Goal: Task Accomplishment & Management: Manage account settings

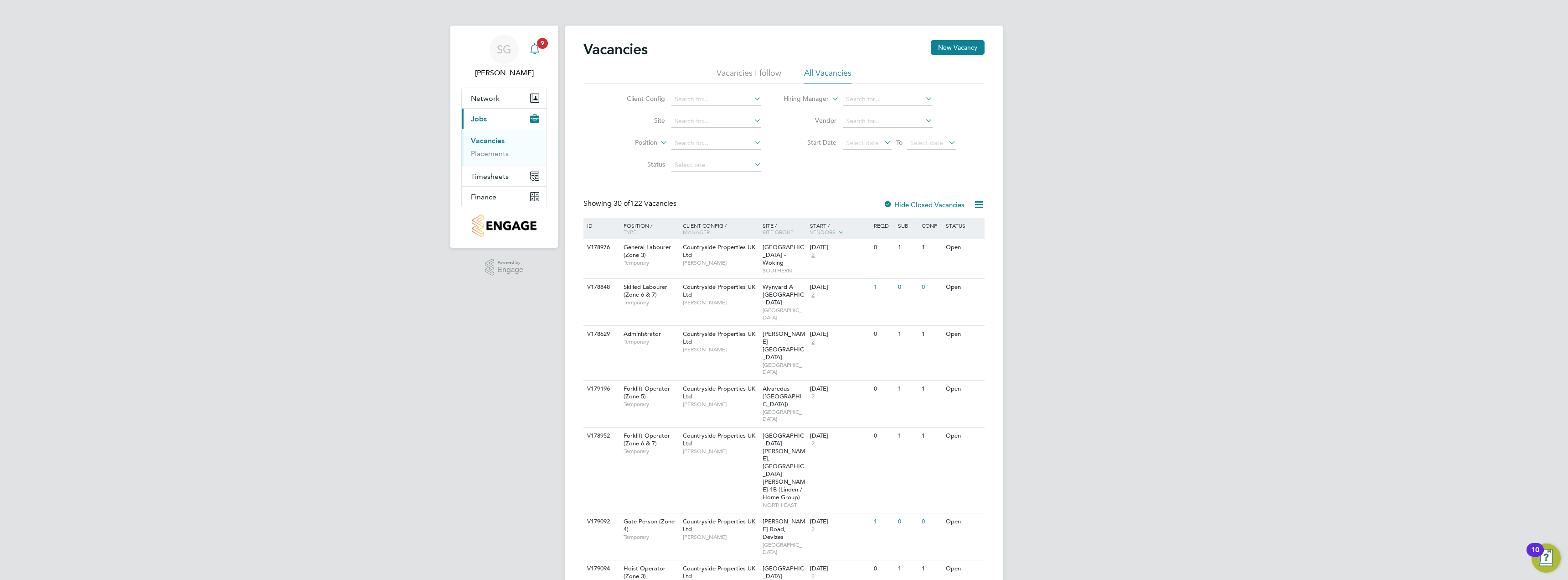
click at [537, 51] on icon "Main navigation" at bounding box center [534, 48] width 11 height 11
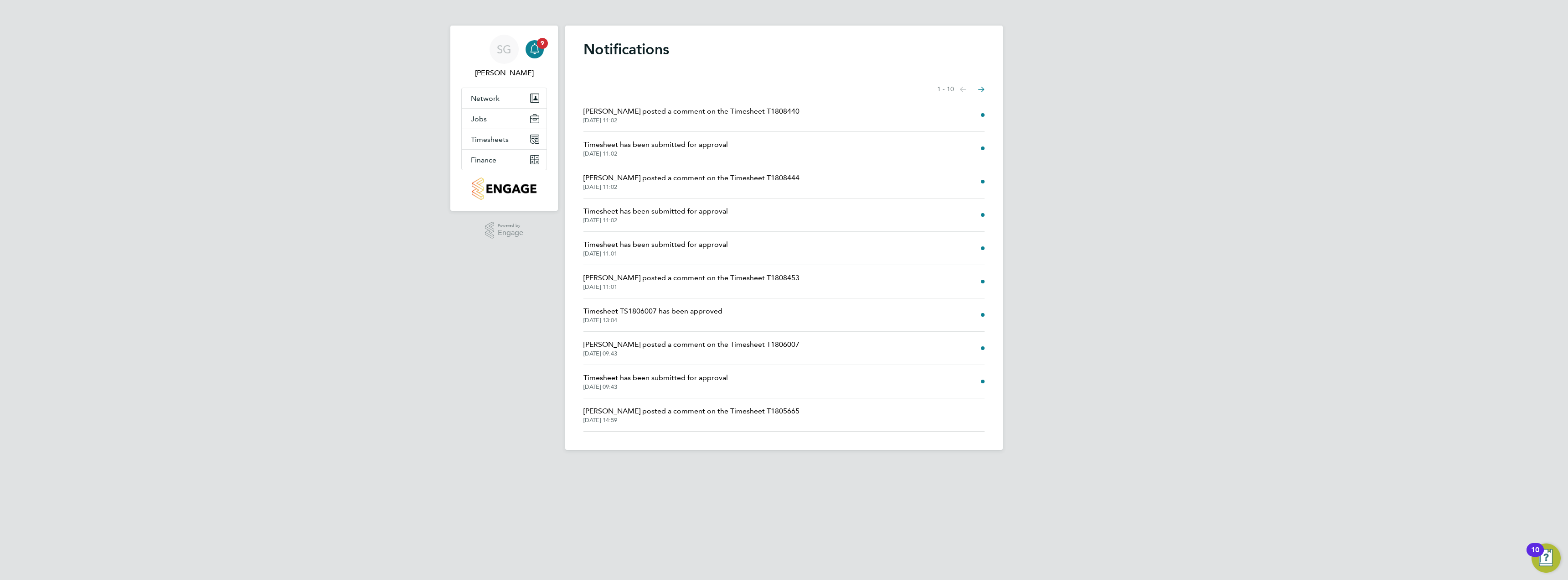
click at [656, 249] on span "Timesheet has been submitted for approval" at bounding box center [656, 244] width 144 height 11
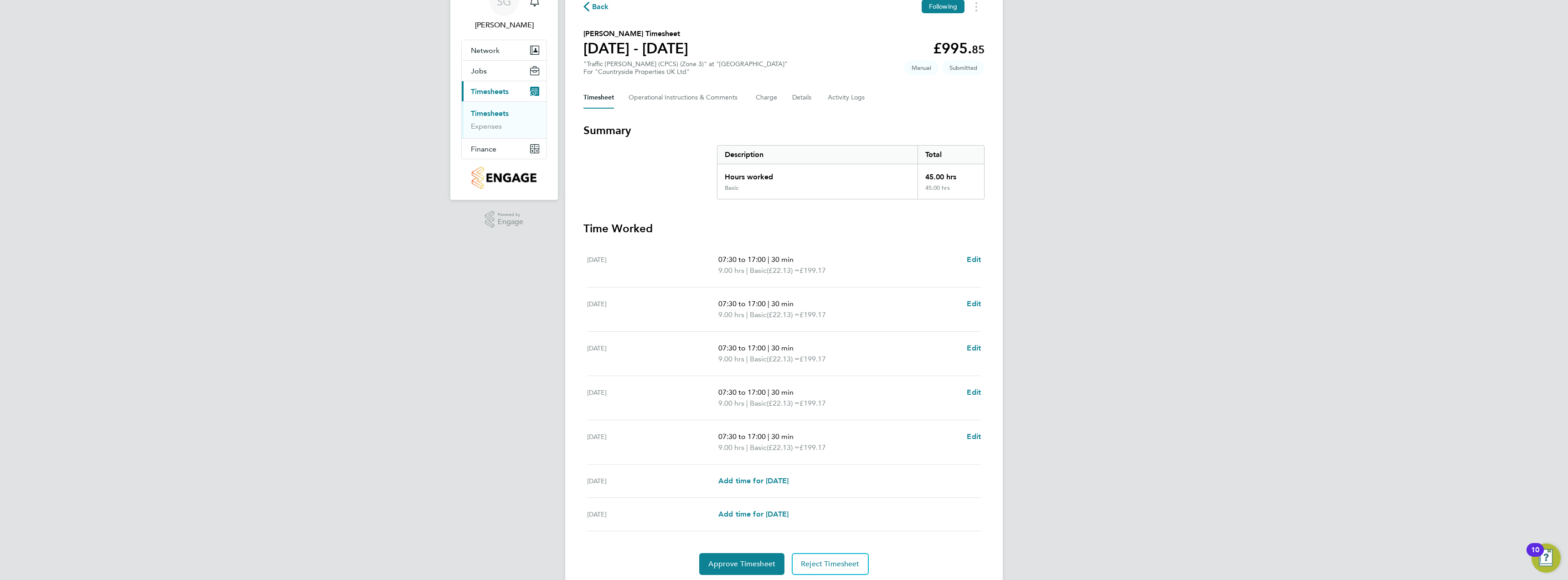
scroll to position [80, 0]
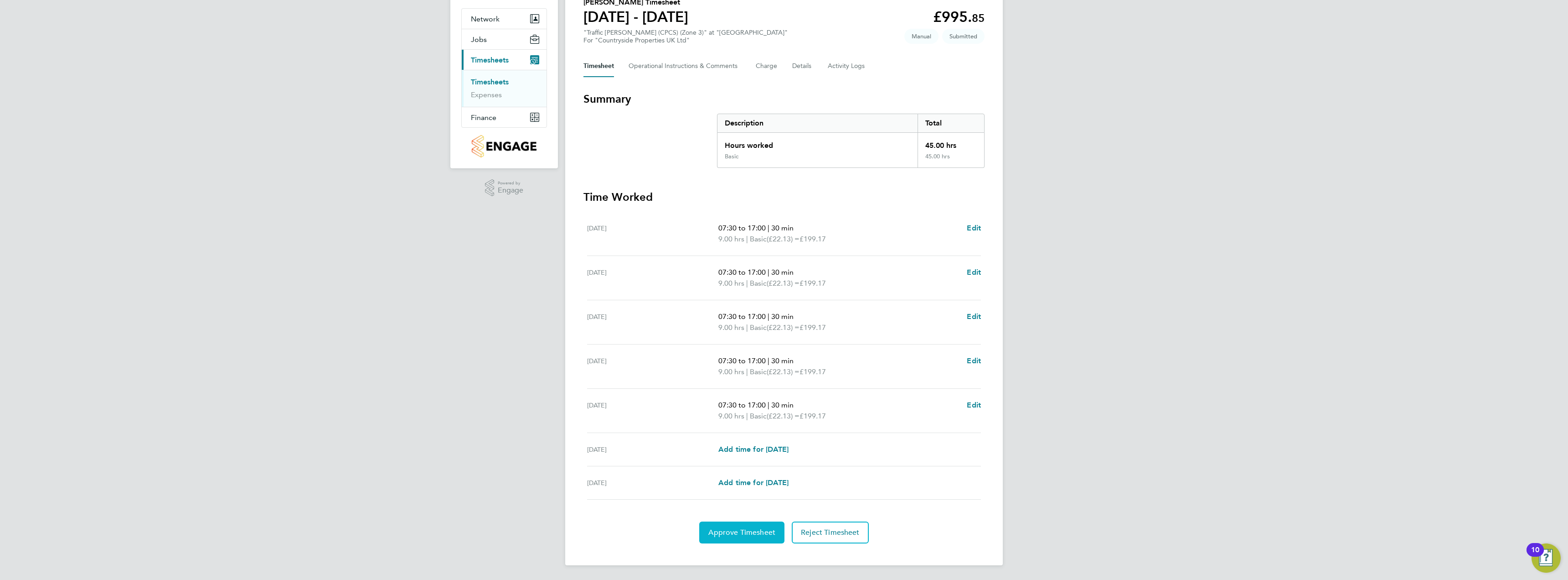
click at [740, 533] on span "Approve Timesheet" at bounding box center [742, 532] width 67 height 9
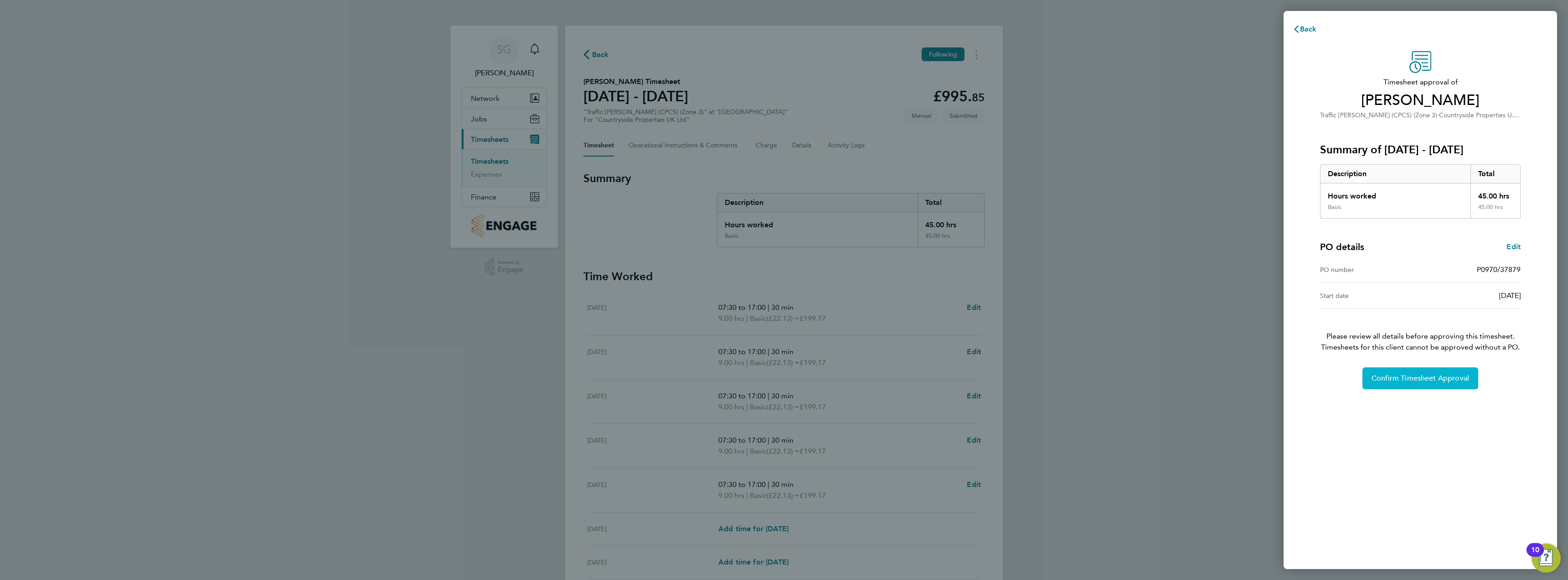
click at [1422, 377] on span "Confirm Timesheet Approval" at bounding box center [1420, 378] width 97 height 9
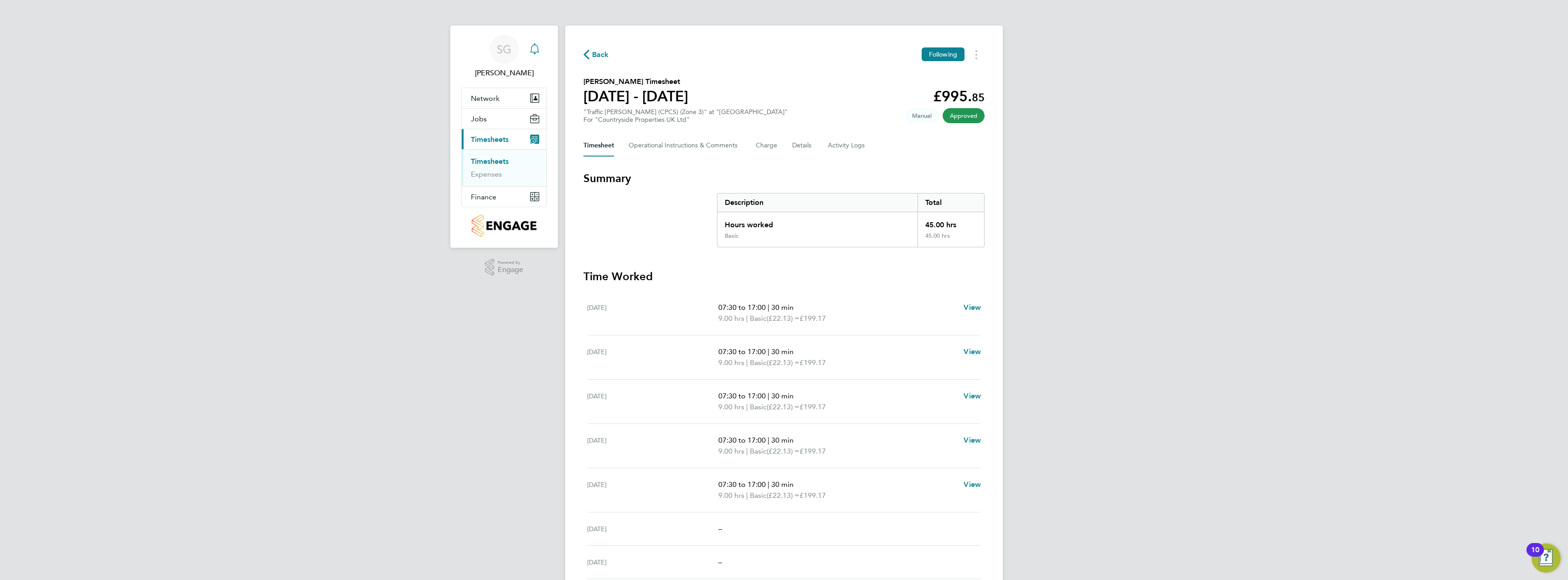
click at [532, 48] on icon "Main navigation" at bounding box center [534, 48] width 11 height 11
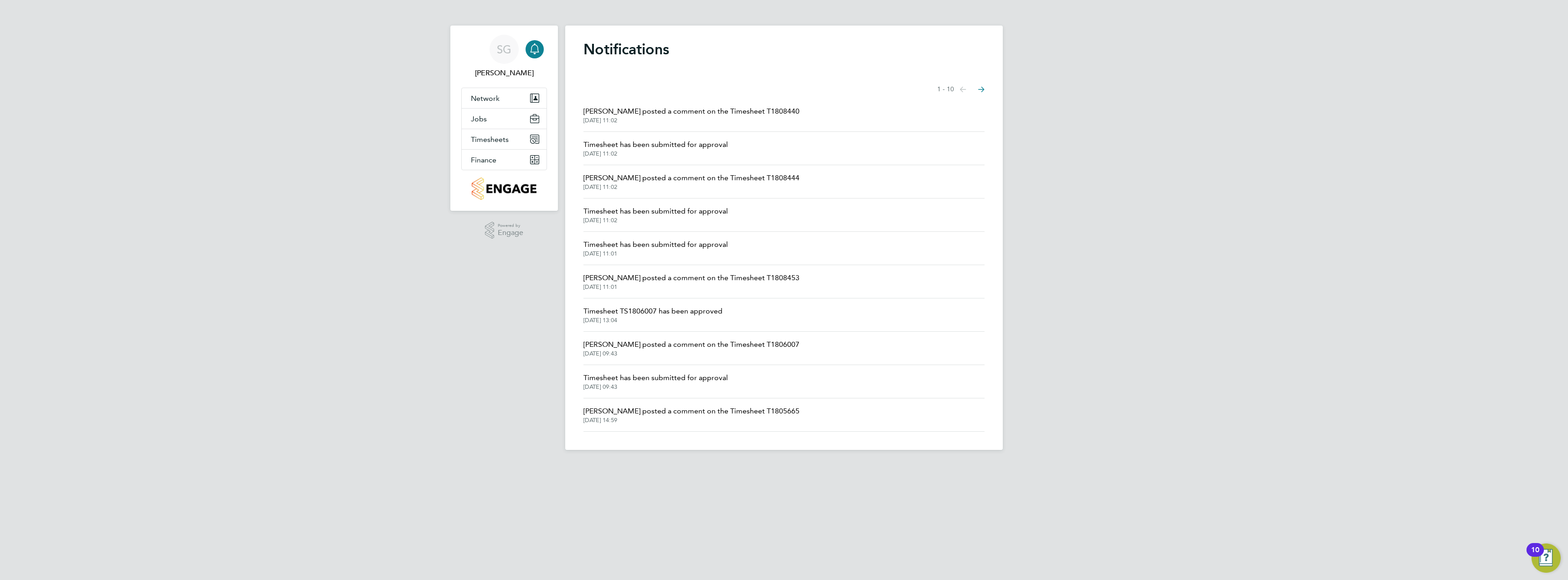
click at [632, 209] on span "Timesheet has been submitted for approval" at bounding box center [656, 211] width 144 height 11
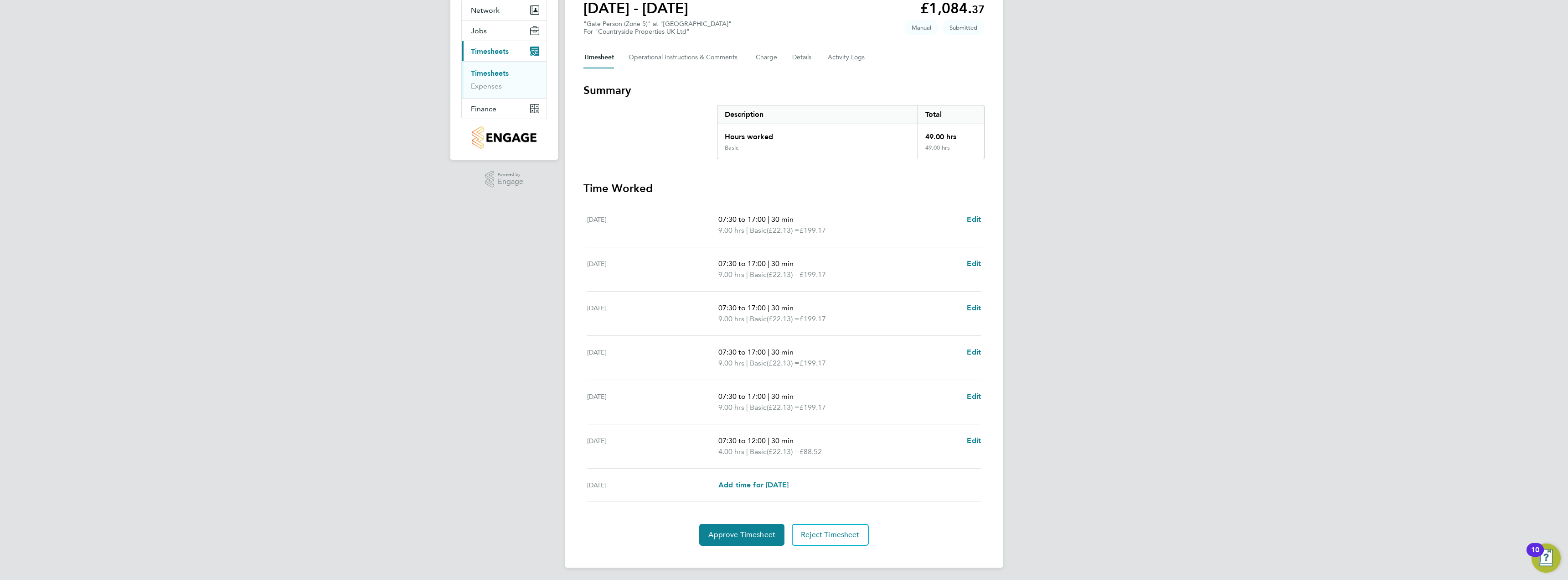
scroll to position [90, 0]
click at [733, 530] on span "Approve Timesheet" at bounding box center [742, 532] width 67 height 9
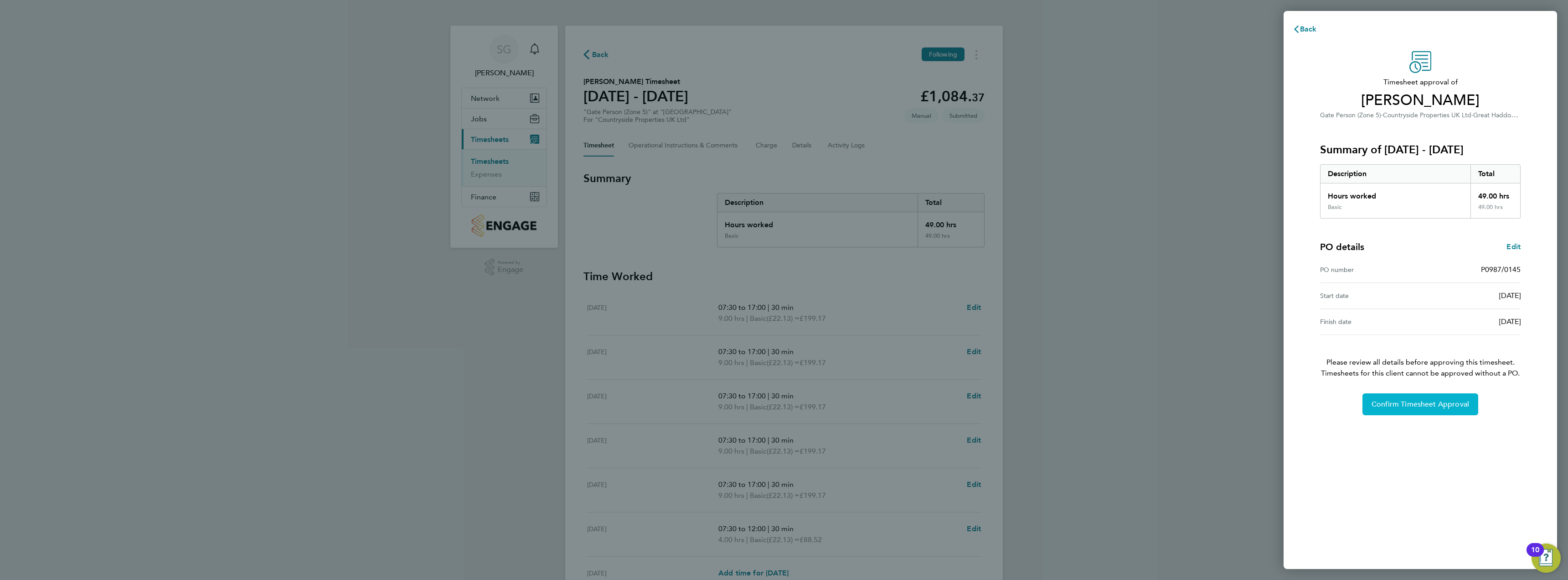
click at [1388, 400] on span "Confirm Timesheet Approval" at bounding box center [1420, 404] width 97 height 9
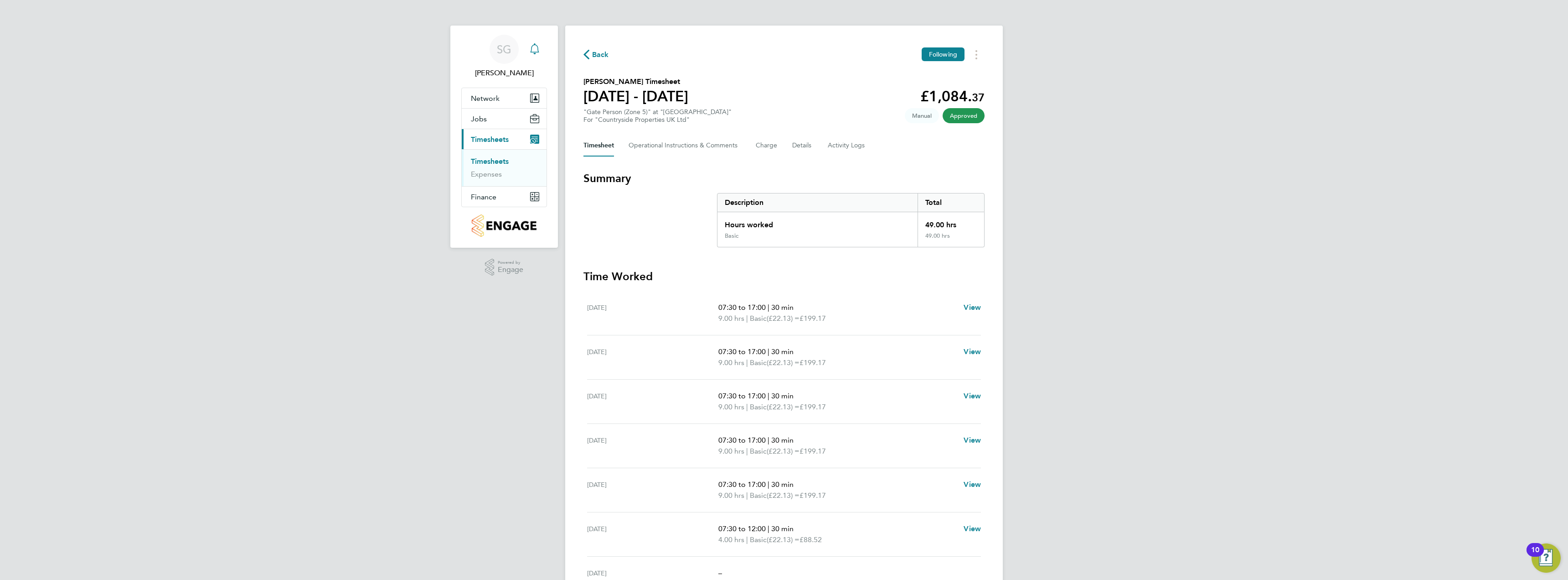
click at [534, 48] on icon "Main navigation" at bounding box center [534, 48] width 11 height 11
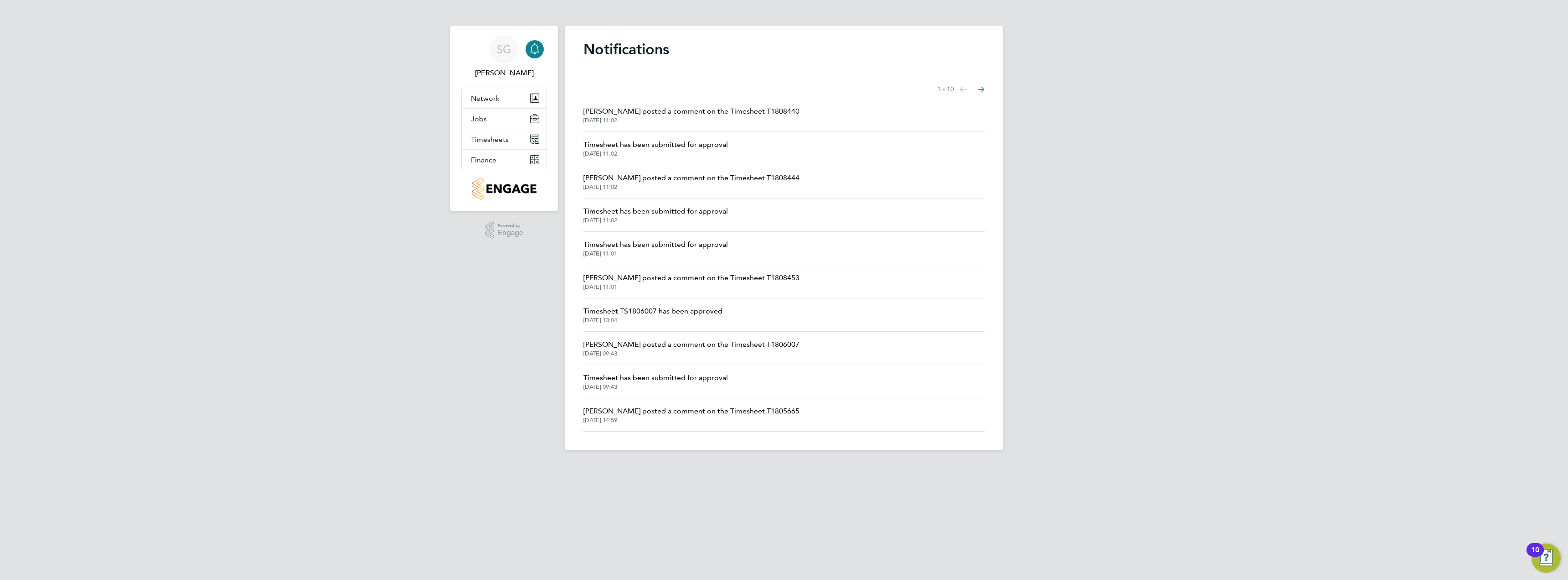
click at [633, 140] on span "Timesheet has been submitted for approval" at bounding box center [656, 144] width 144 height 11
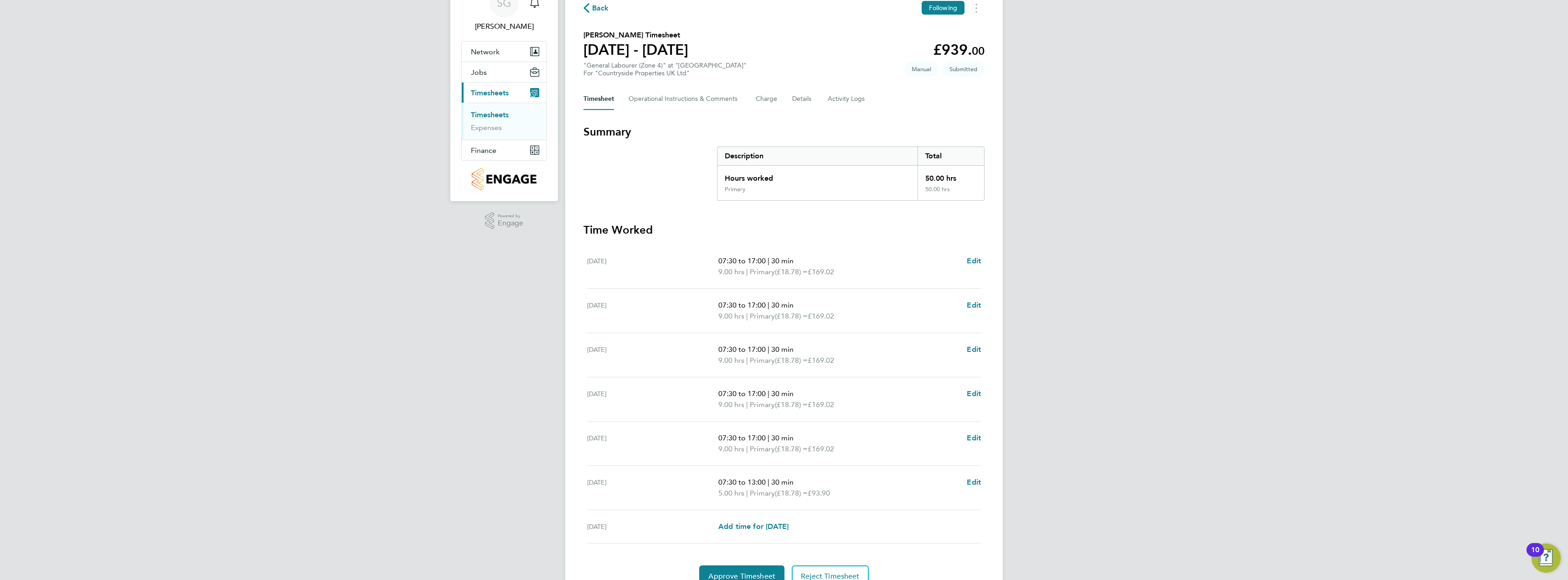
scroll to position [90, 0]
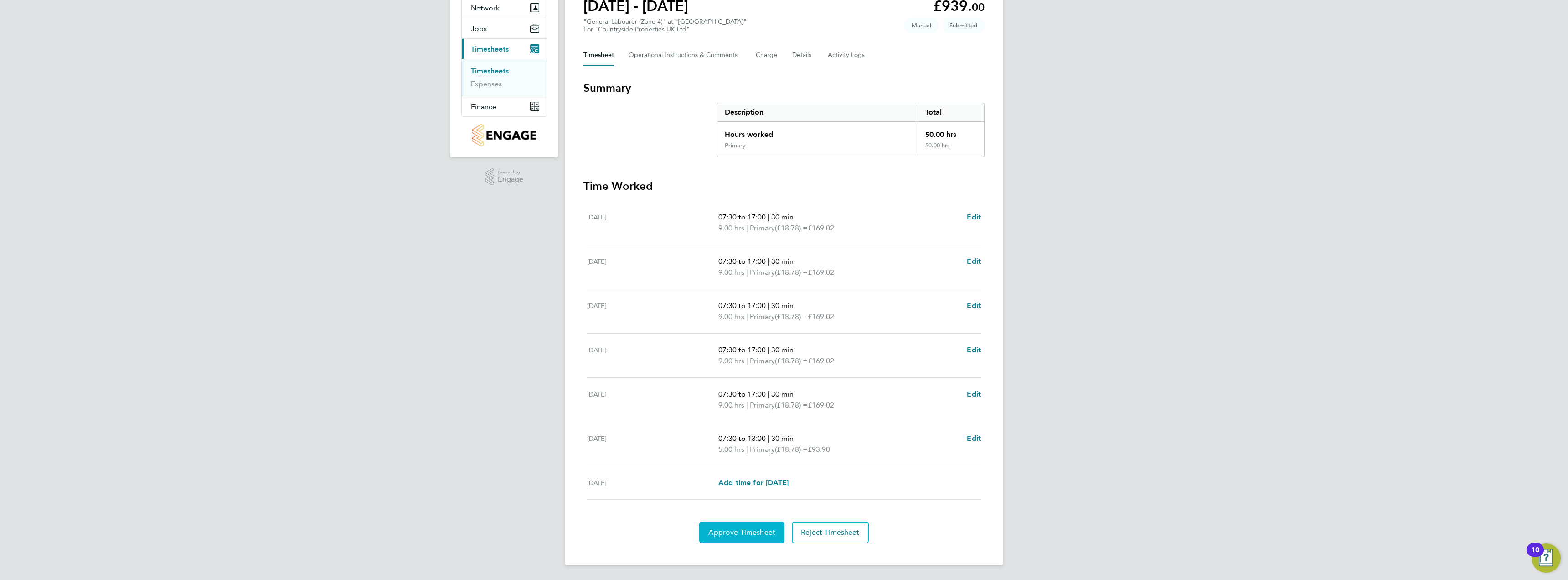
click at [729, 526] on button "Approve Timesheet" at bounding box center [742, 532] width 86 height 22
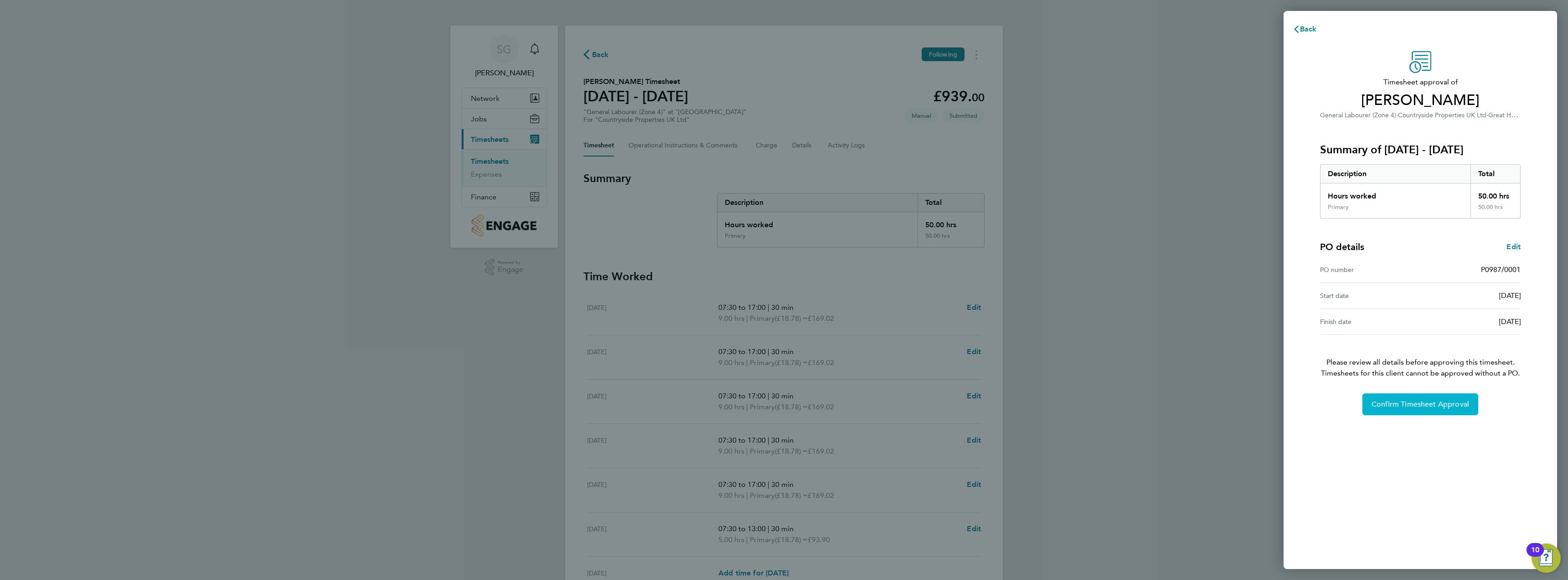
click at [1426, 404] on span "Confirm Timesheet Approval" at bounding box center [1420, 404] width 97 height 9
